Goal: Check status: Check status

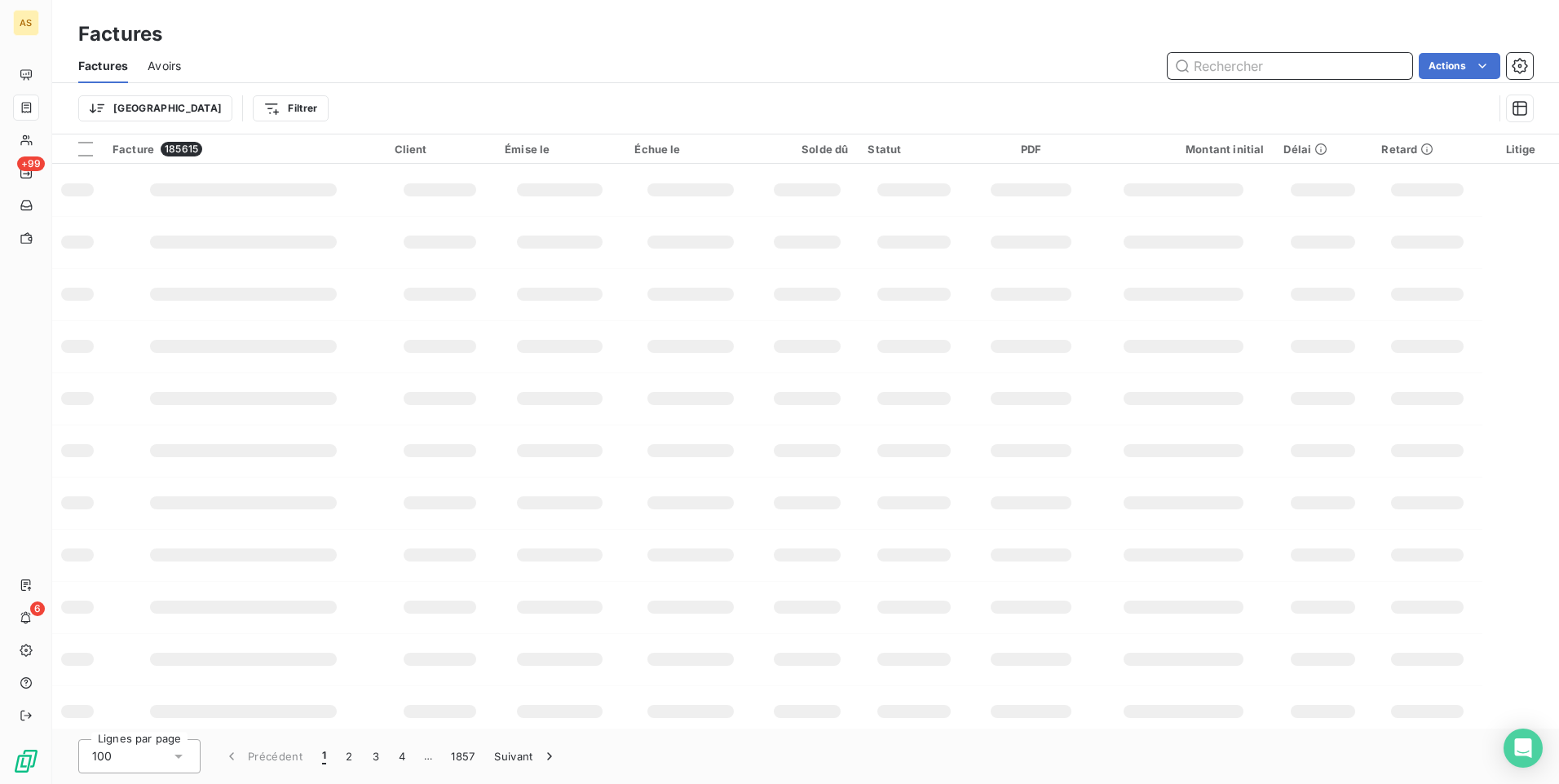
click at [1253, 66] on input "text" at bounding box center [1290, 66] width 244 height 26
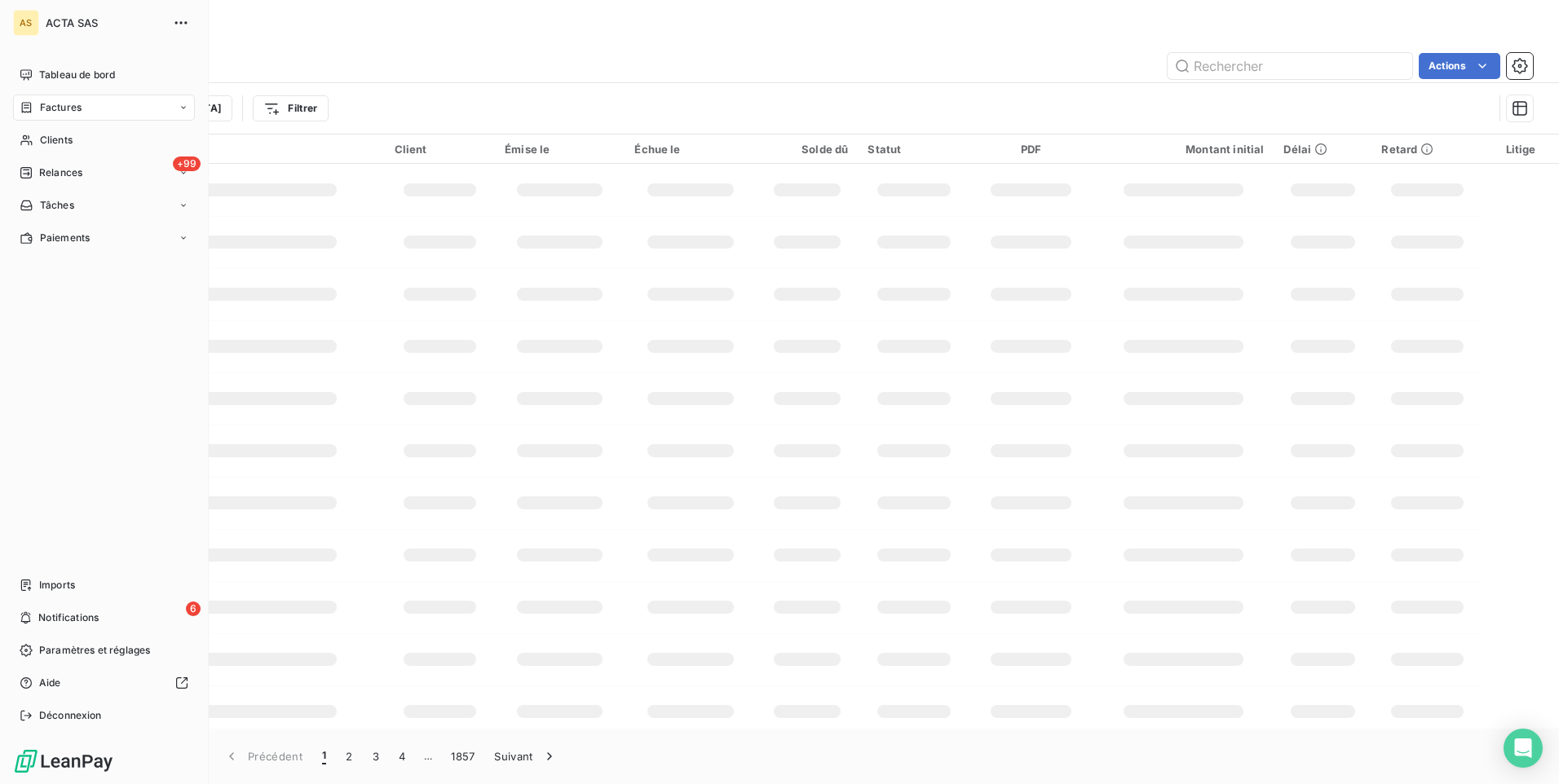
click at [25, 99] on div "Factures" at bounding box center [104, 107] width 181 height 26
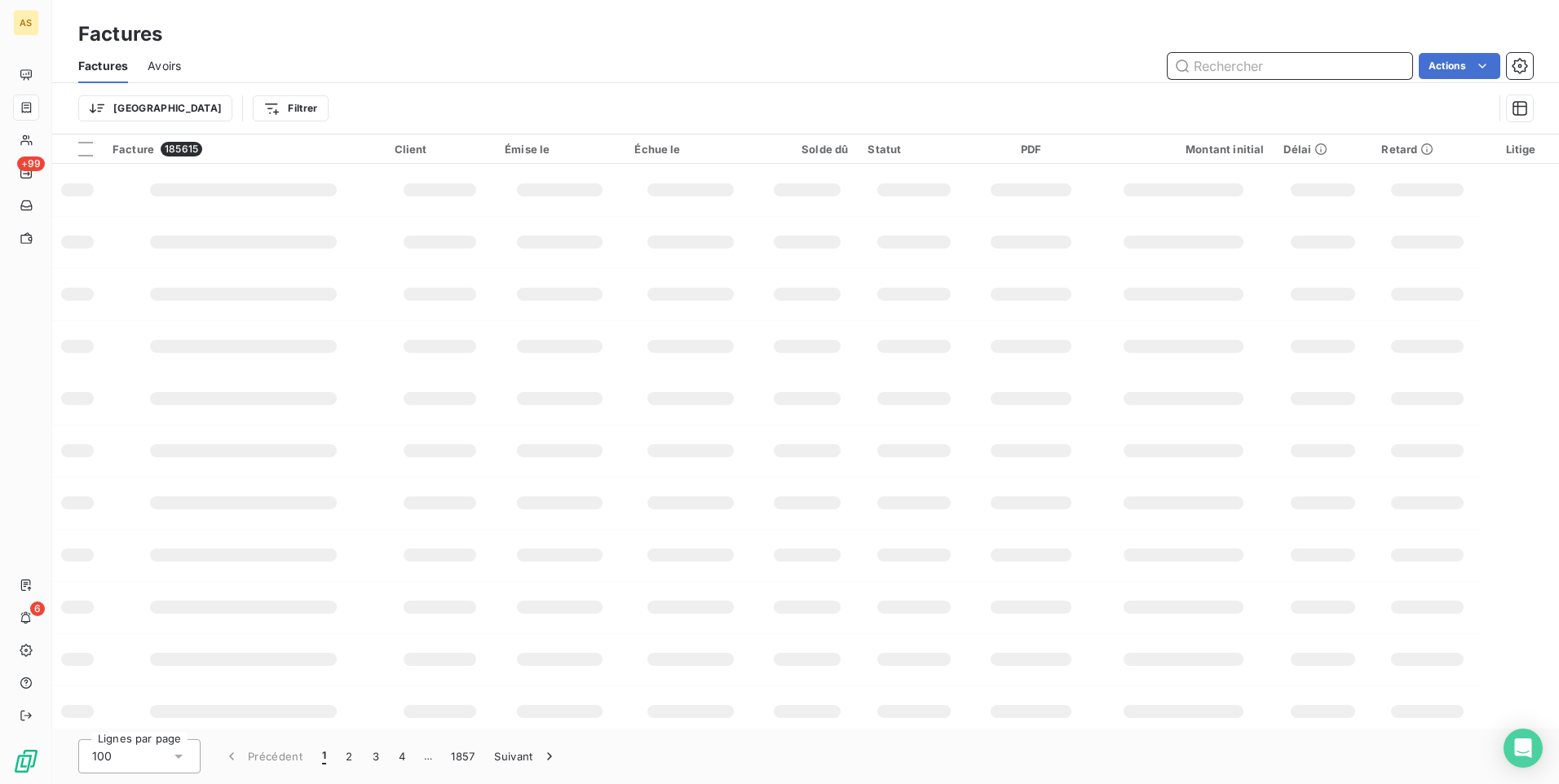
click at [1225, 65] on input "text" at bounding box center [1290, 66] width 244 height 26
type input "anwb"
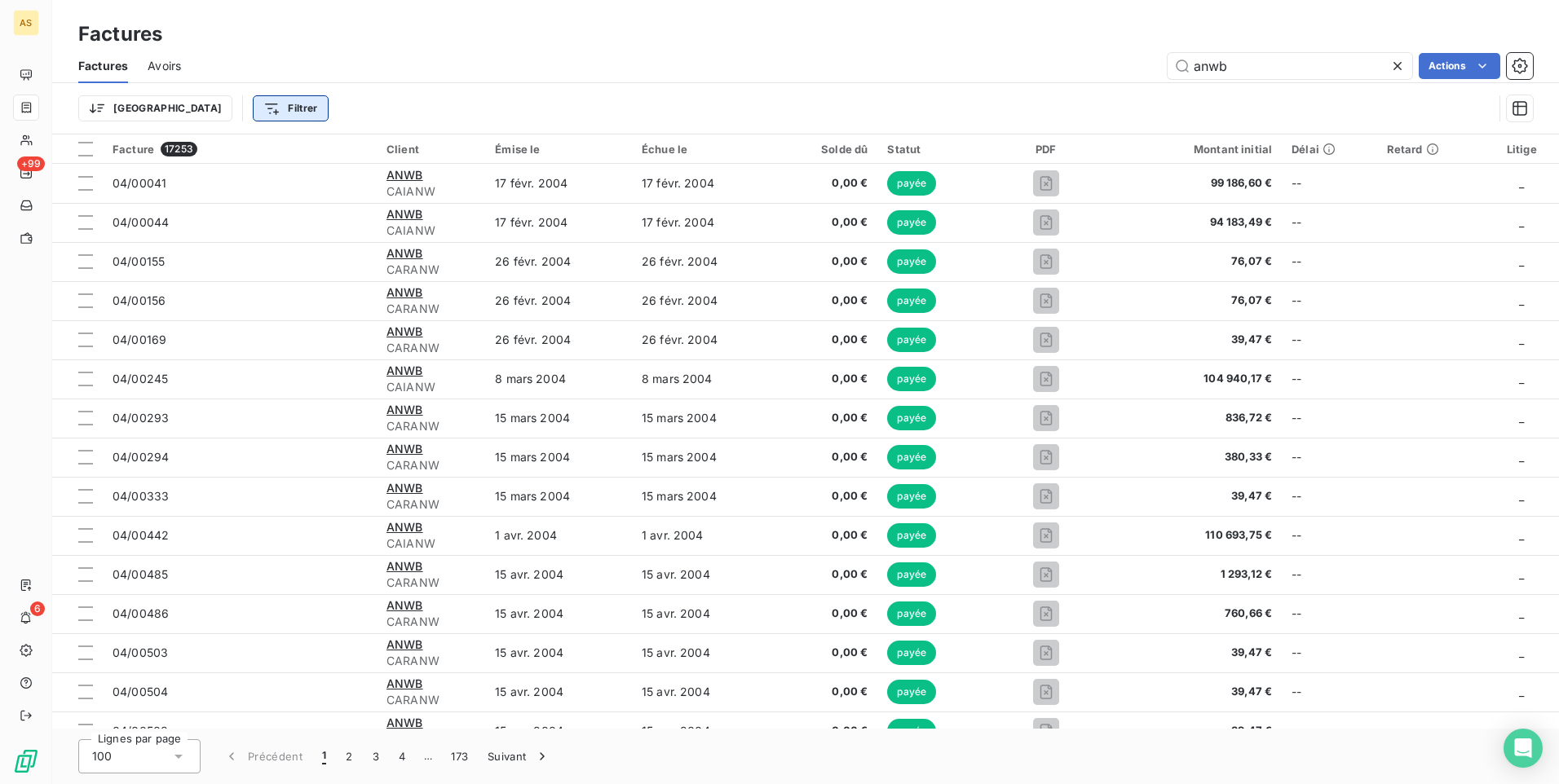
click at [216, 118] on html "AS +99 6 Factures Factures Avoirs anwb Actions Trier Filtrer Facture 17253 Clie…" at bounding box center [780, 392] width 1559 height 784
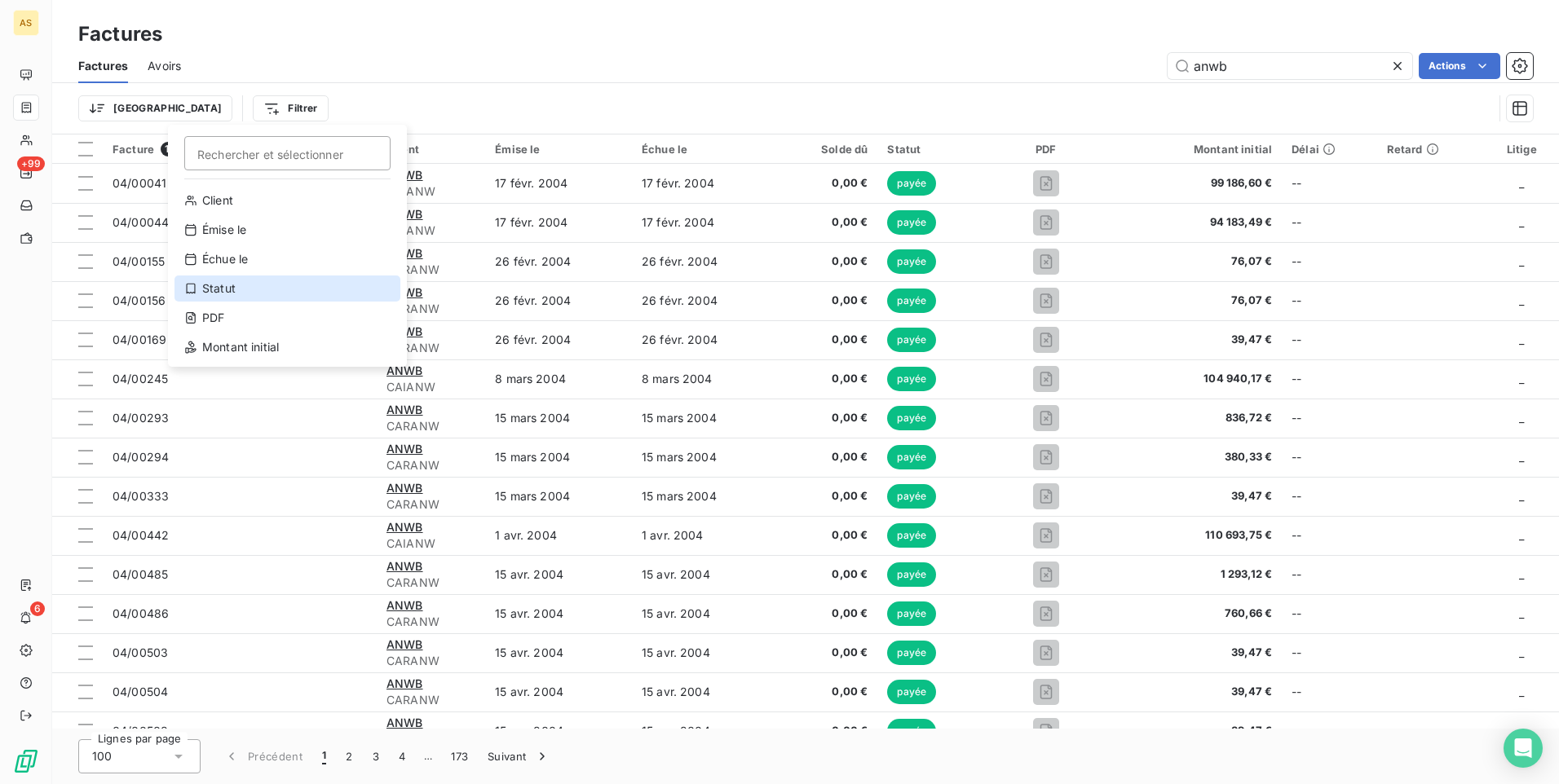
click at [196, 298] on div "Statut" at bounding box center [287, 289] width 226 height 26
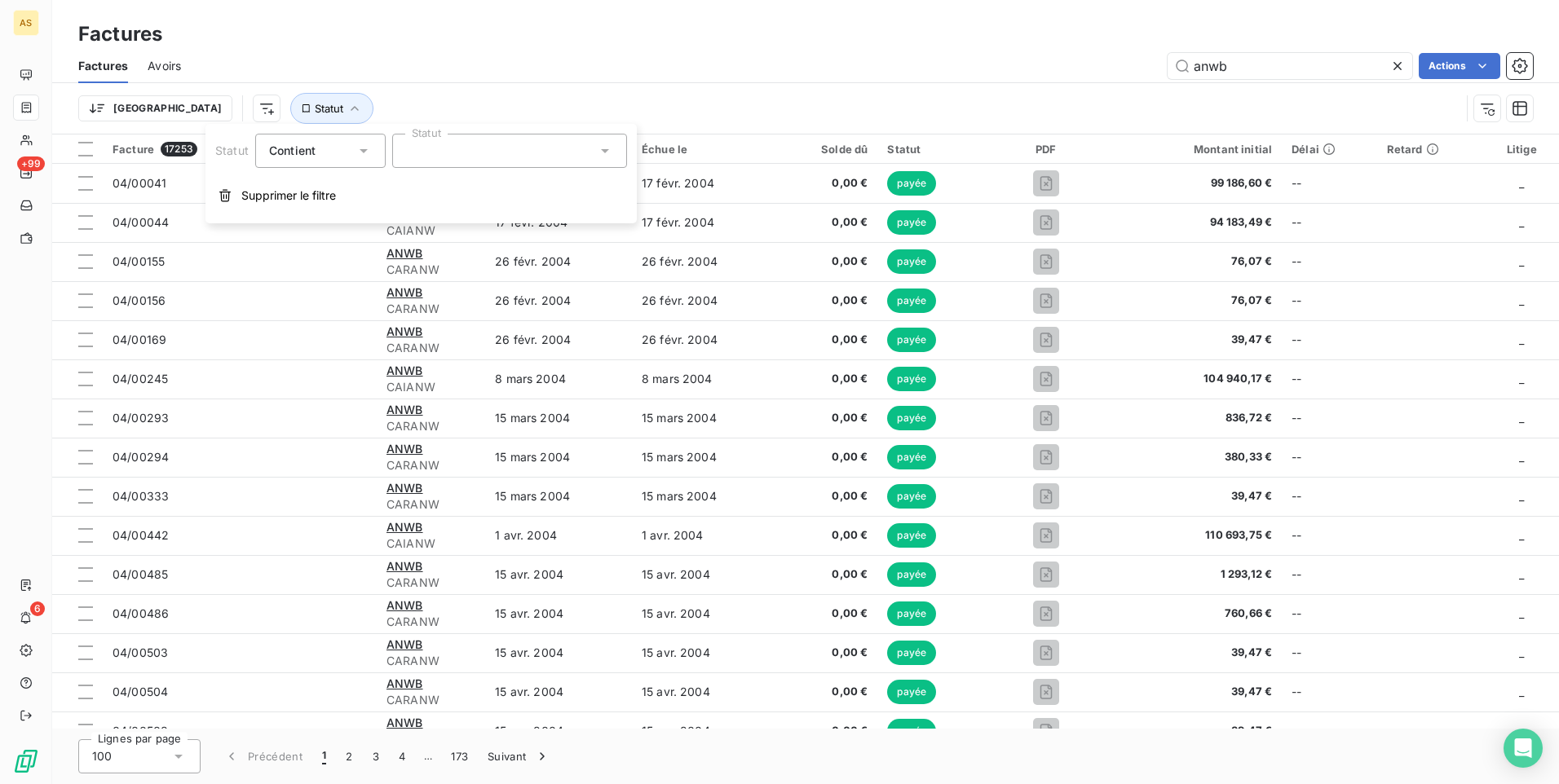
click at [608, 143] on icon at bounding box center [605, 151] width 17 height 17
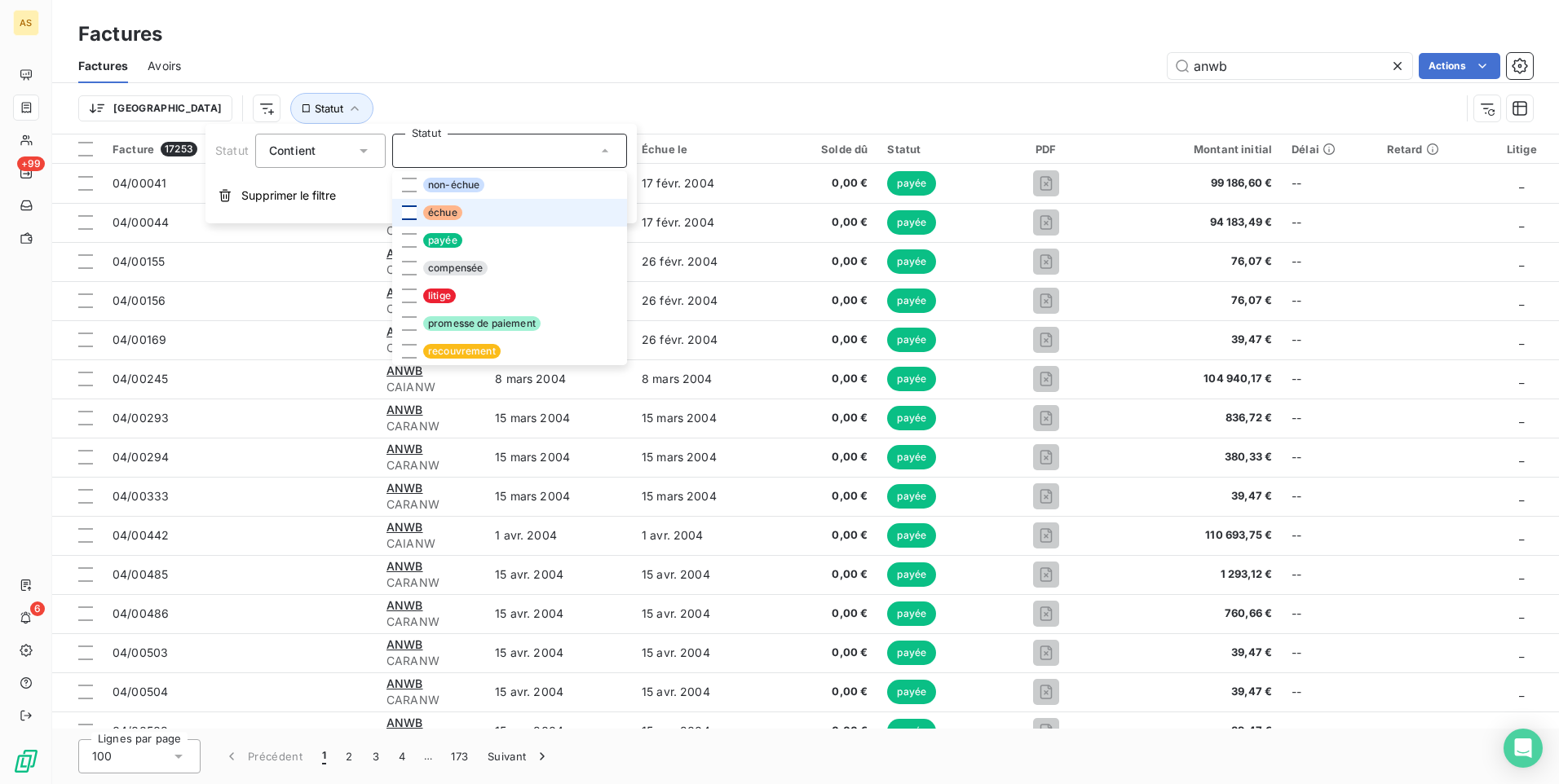
click at [408, 211] on div at bounding box center [409, 213] width 15 height 15
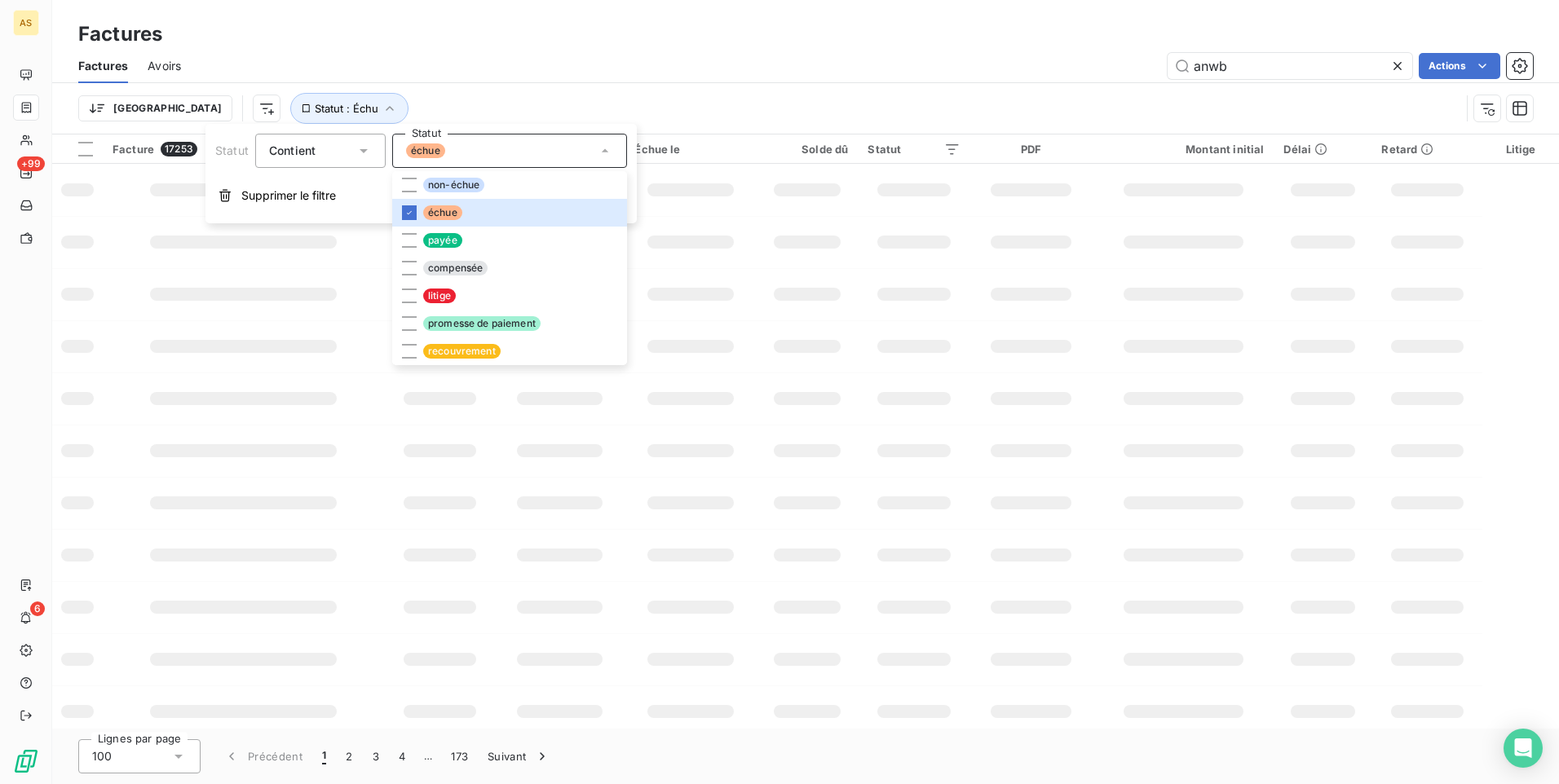
click at [850, 38] on div "Factures" at bounding box center [805, 34] width 1507 height 30
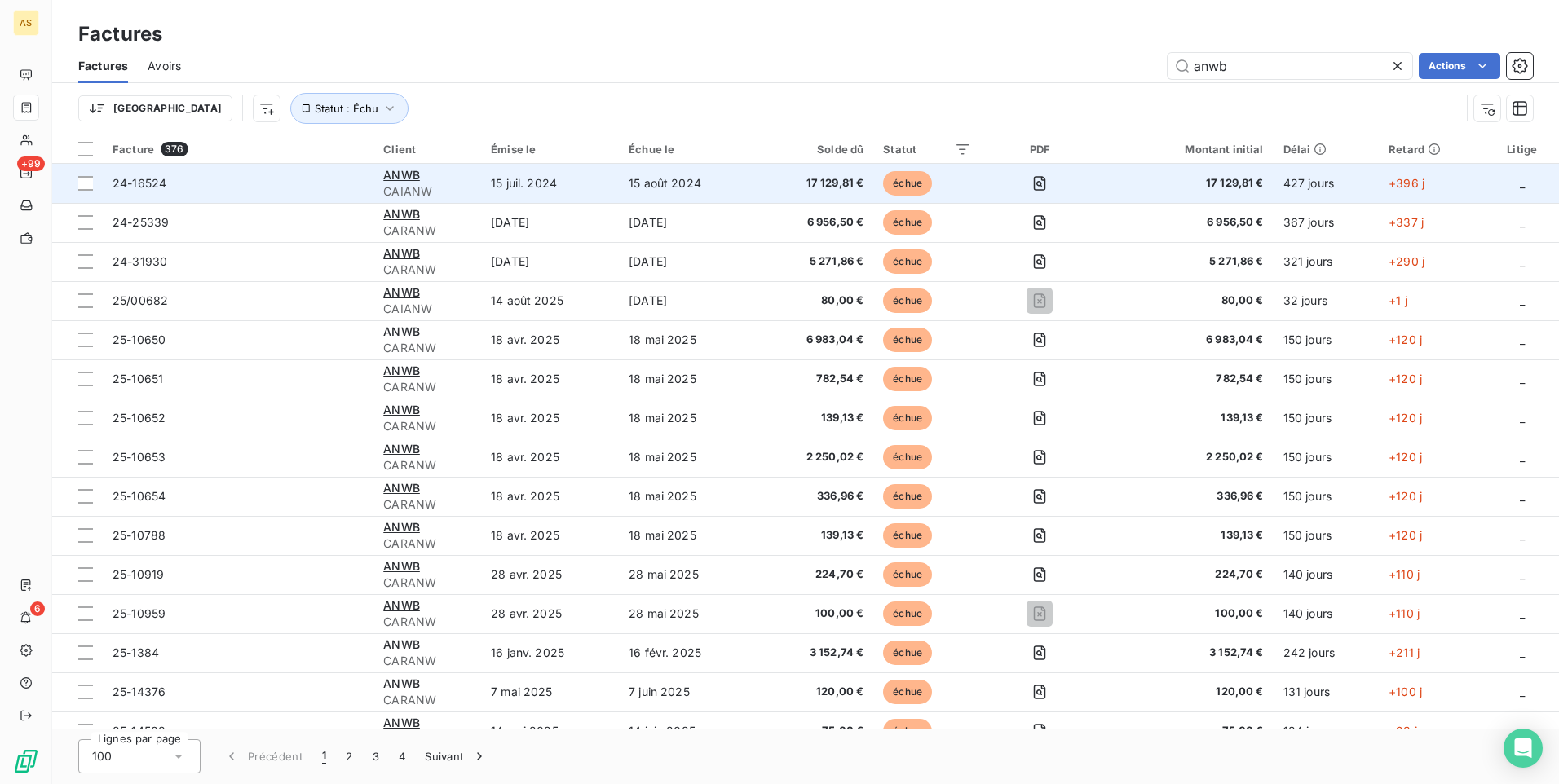
click at [580, 188] on td "15 juil. 2024" at bounding box center [550, 183] width 138 height 39
